Goal: Find specific page/section: Find specific page/section

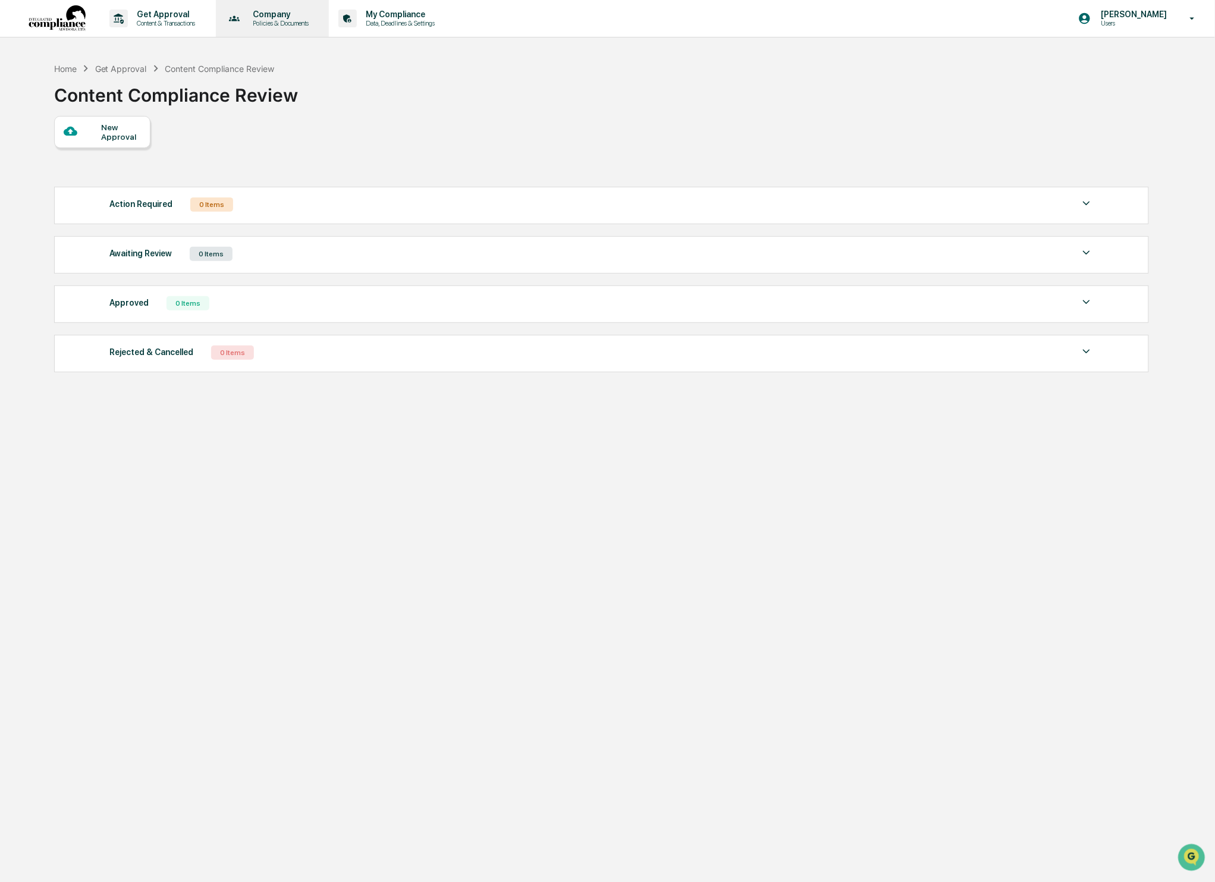
click at [291, 15] on p "Company" at bounding box center [278, 15] width 71 height 10
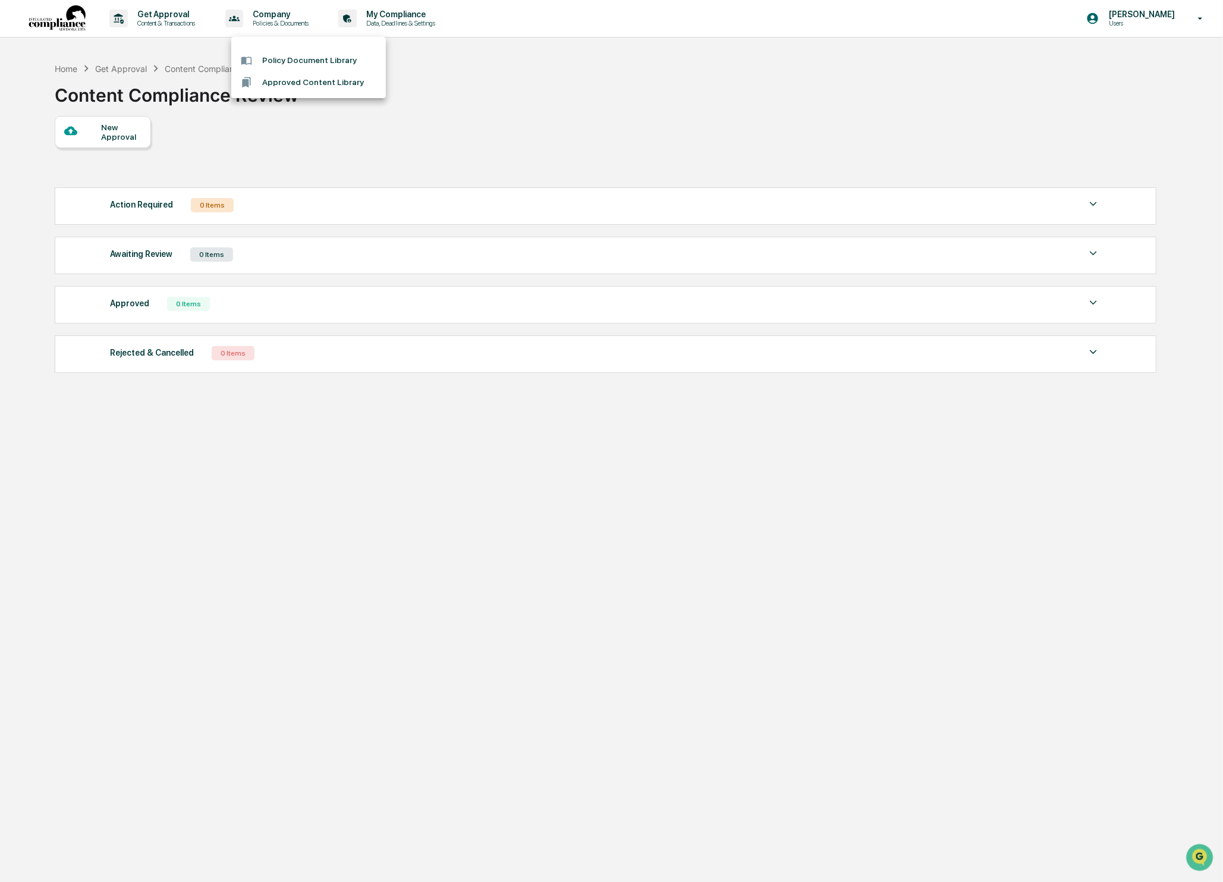
click at [49, 15] on div at bounding box center [611, 441] width 1223 height 882
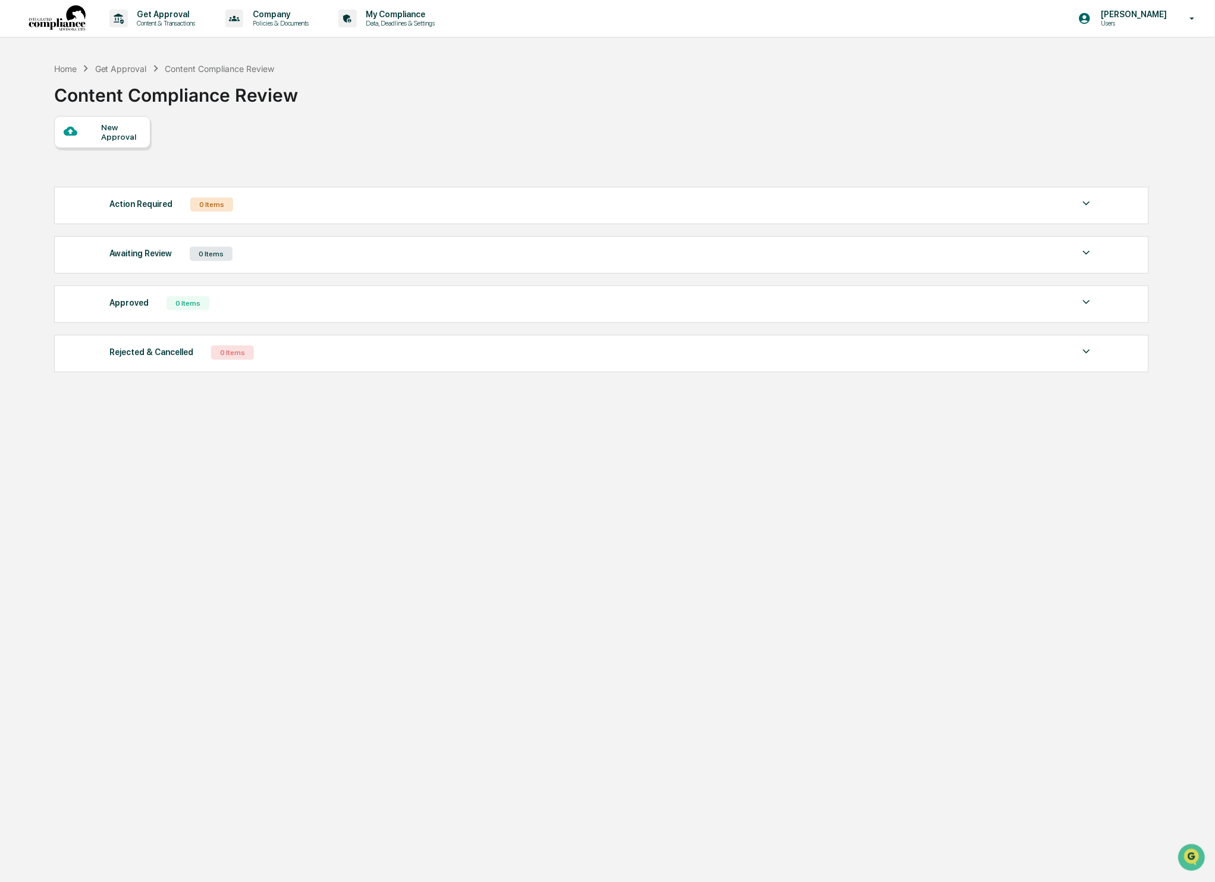
click at [52, 15] on img at bounding box center [57, 18] width 57 height 27
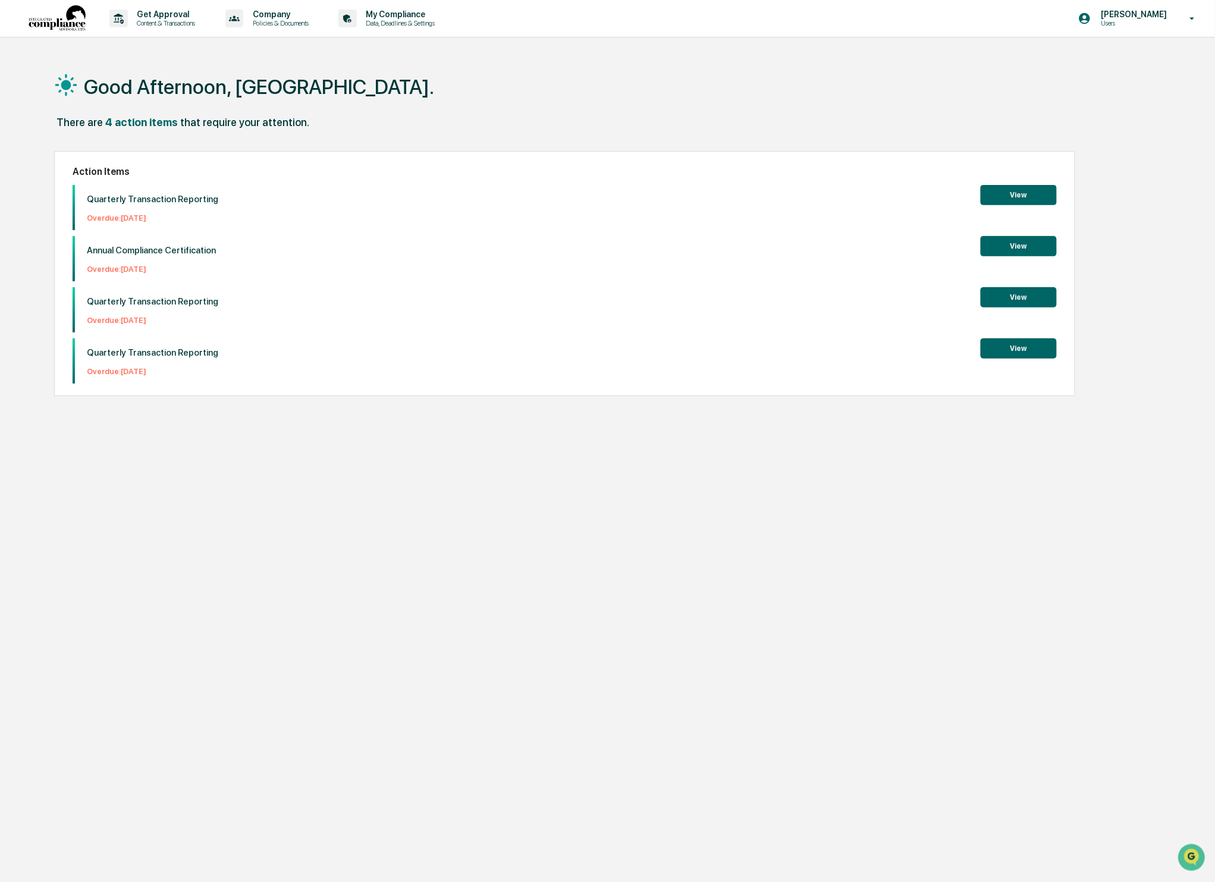
click at [63, 17] on img at bounding box center [57, 18] width 57 height 27
click at [63, 32] on img at bounding box center [57, 18] width 57 height 27
click at [71, 16] on img at bounding box center [57, 18] width 57 height 27
click at [161, 10] on p "Get Approval" at bounding box center [165, 15] width 74 height 10
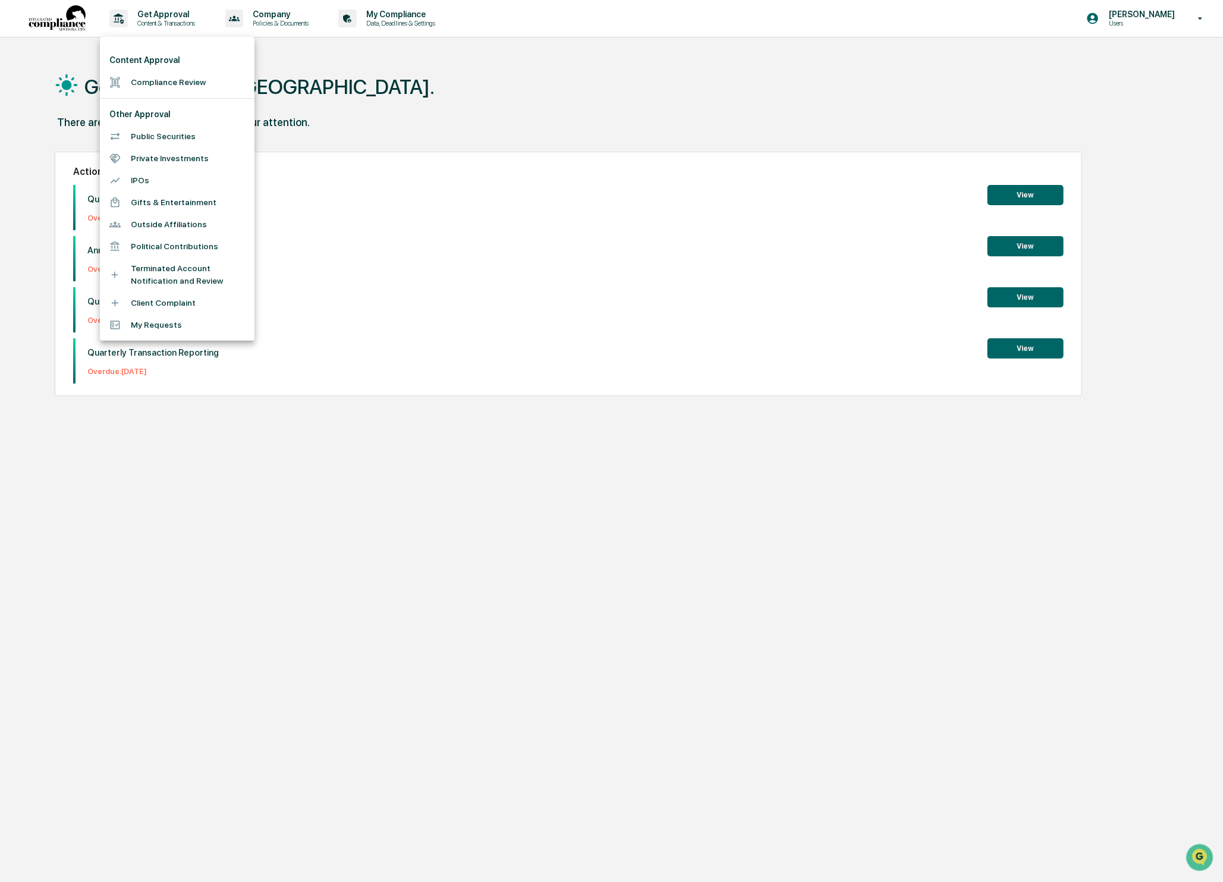
click at [287, 8] on div at bounding box center [611, 441] width 1223 height 882
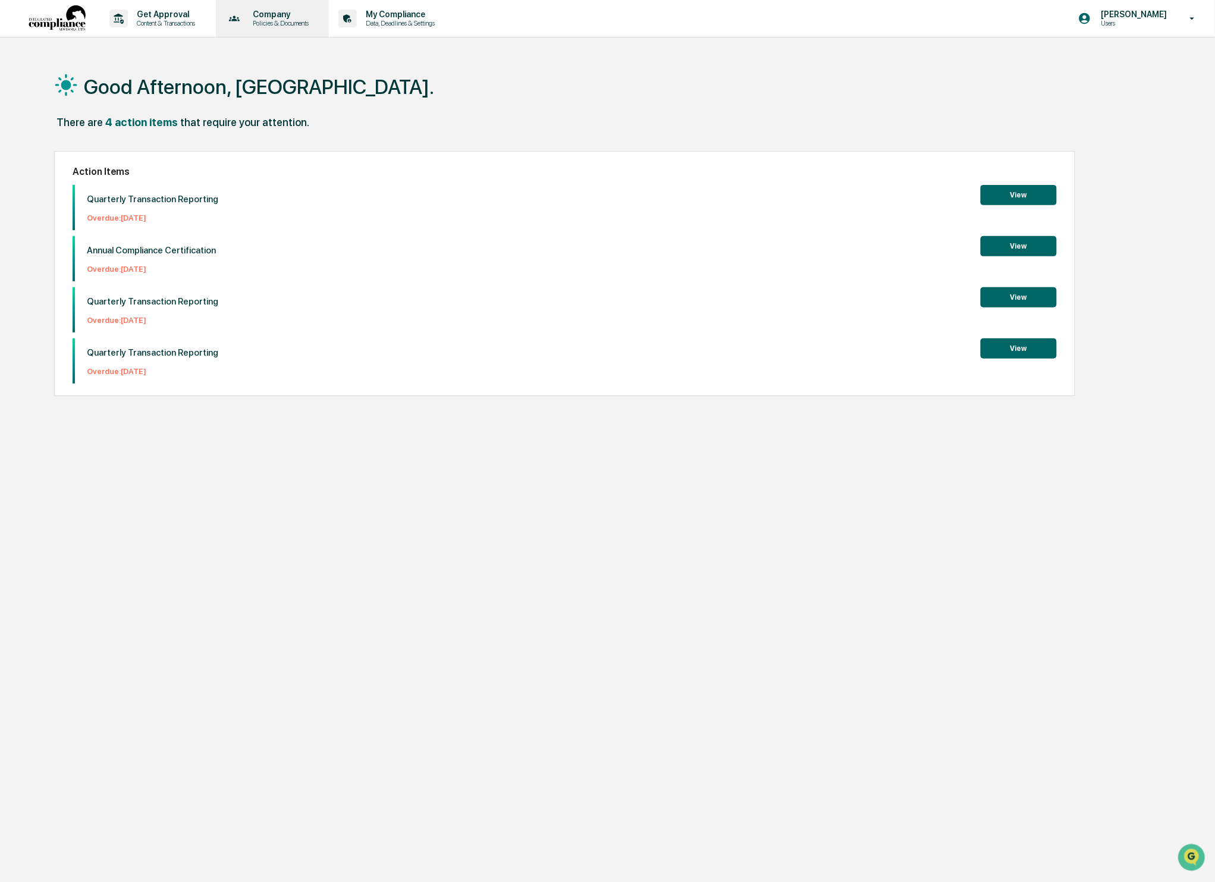
click at [290, 22] on p "Policies & Documents" at bounding box center [278, 23] width 71 height 8
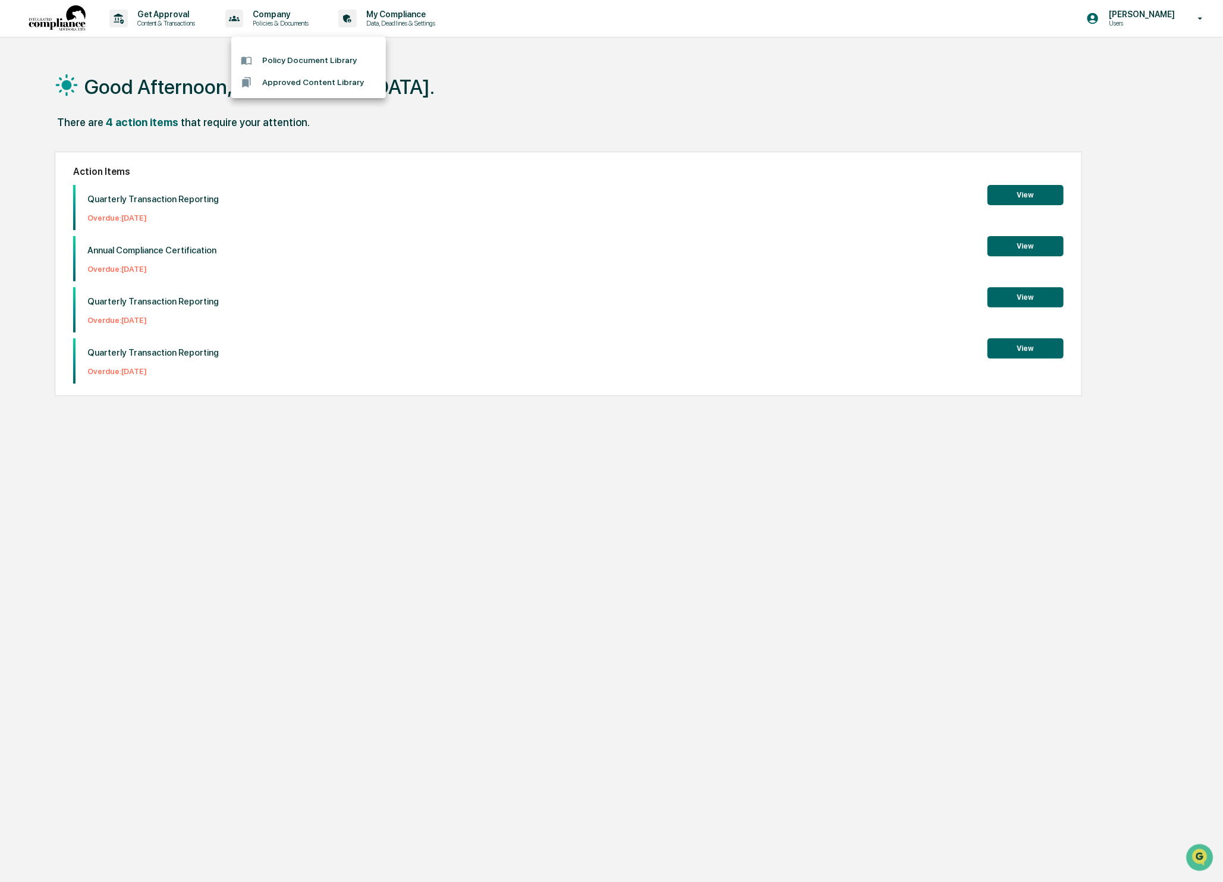
click at [285, 59] on li "Policy Document Library" at bounding box center [308, 60] width 155 height 22
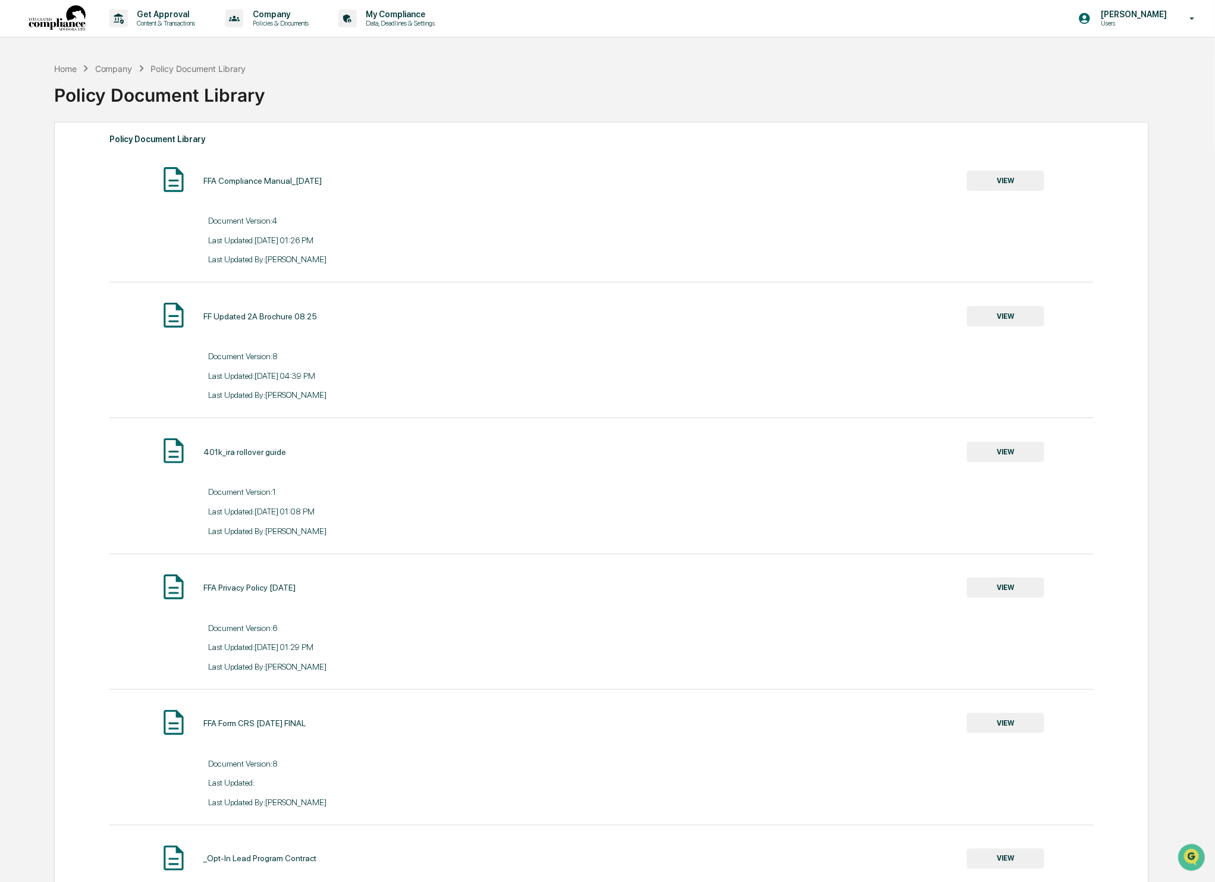
click at [1001, 181] on button "VIEW" at bounding box center [1005, 181] width 77 height 20
